Goal: Transaction & Acquisition: Purchase product/service

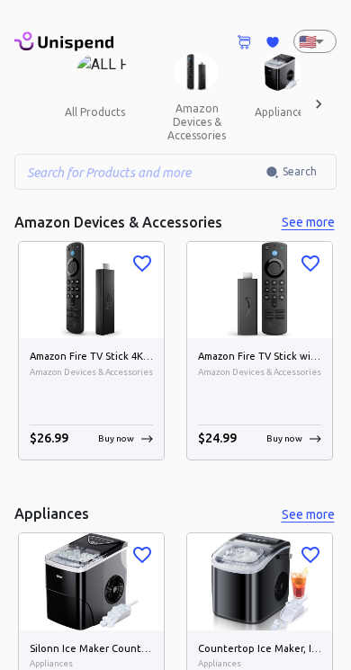
click at [264, 94] on button "appliances" at bounding box center [281, 112] width 83 height 43
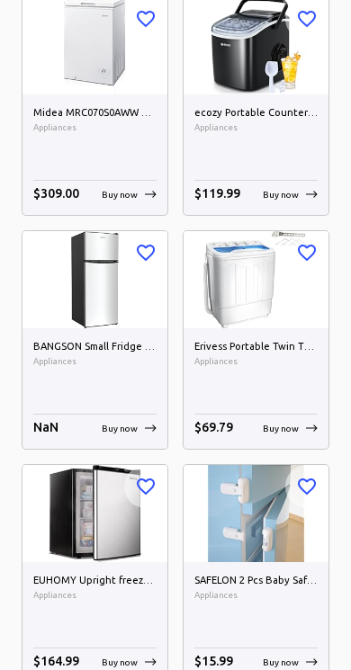
scroll to position [10070, 0]
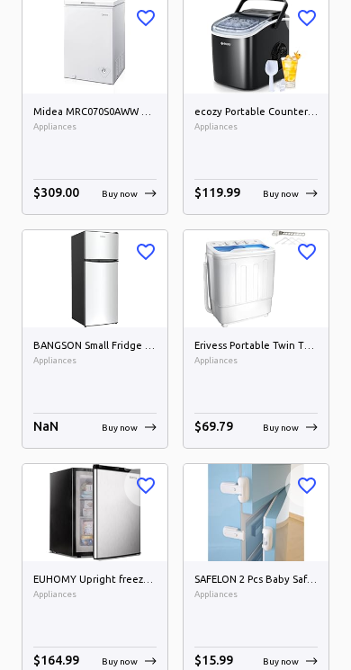
click at [87, 286] on img at bounding box center [94, 278] width 145 height 96
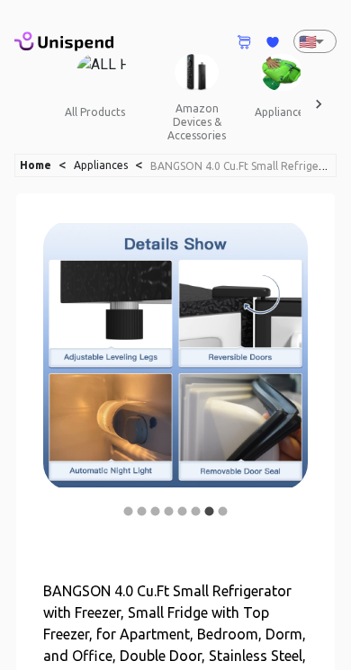
click at [332, 104] on div at bounding box center [318, 104] width 36 height 100
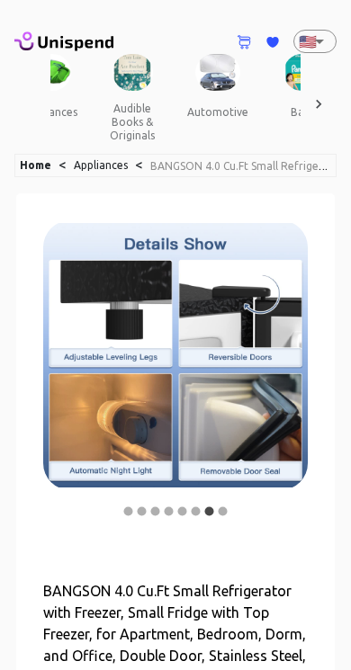
scroll to position [0, 248]
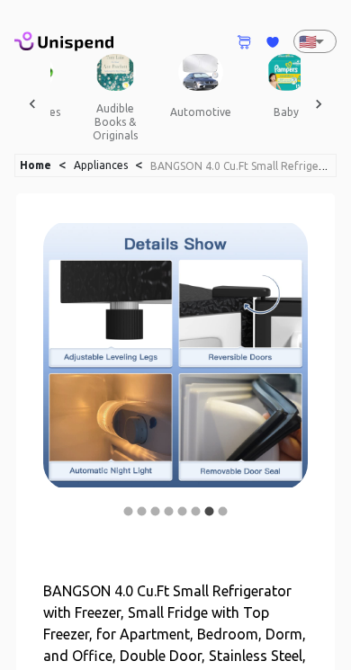
click at [333, 98] on div at bounding box center [318, 104] width 36 height 100
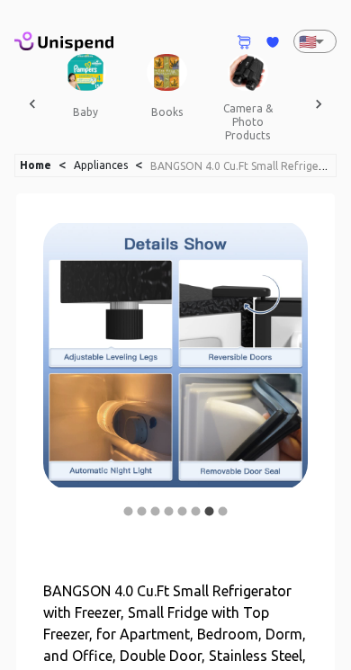
scroll to position [0, 497]
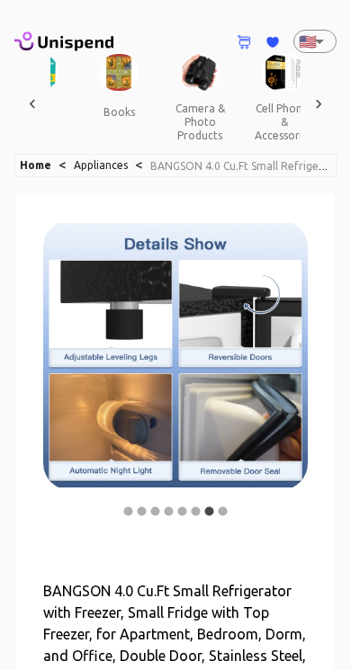
click at [323, 97] on icon at bounding box center [318, 104] width 18 height 18
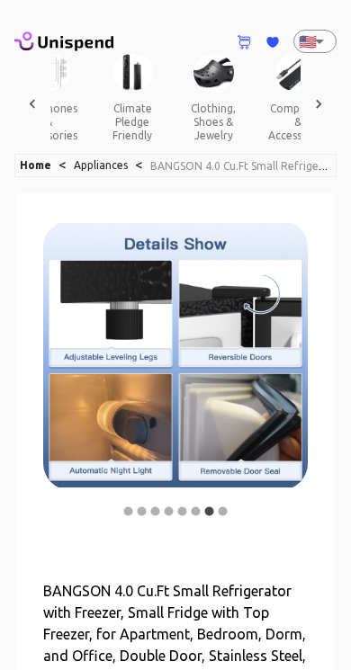
scroll to position [0, 745]
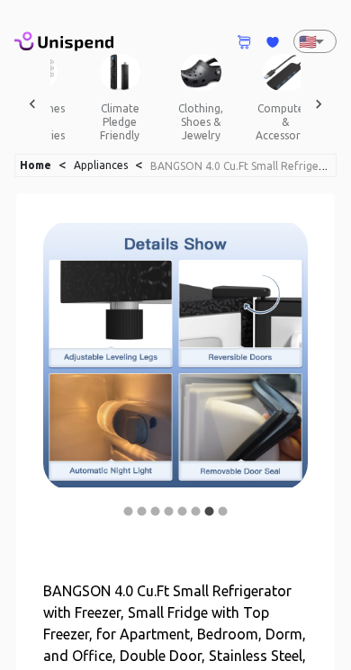
click at [172, 125] on button "clothing, shoes & jewelry" at bounding box center [200, 122] width 81 height 62
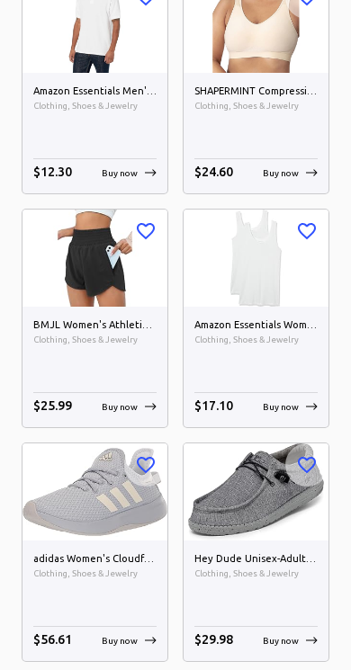
scroll to position [3545, 0]
